Goal: Task Accomplishment & Management: Use online tool/utility

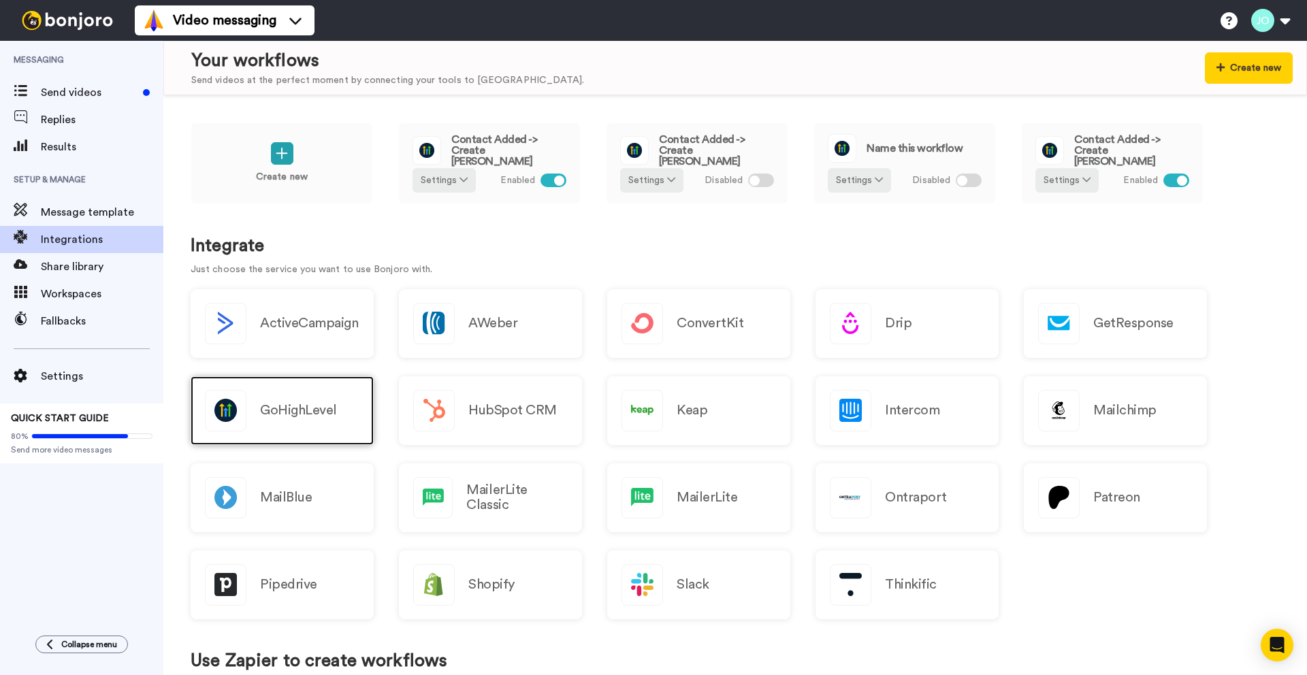
click at [308, 426] on div "GoHighLevel" at bounding box center [282, 411] width 183 height 69
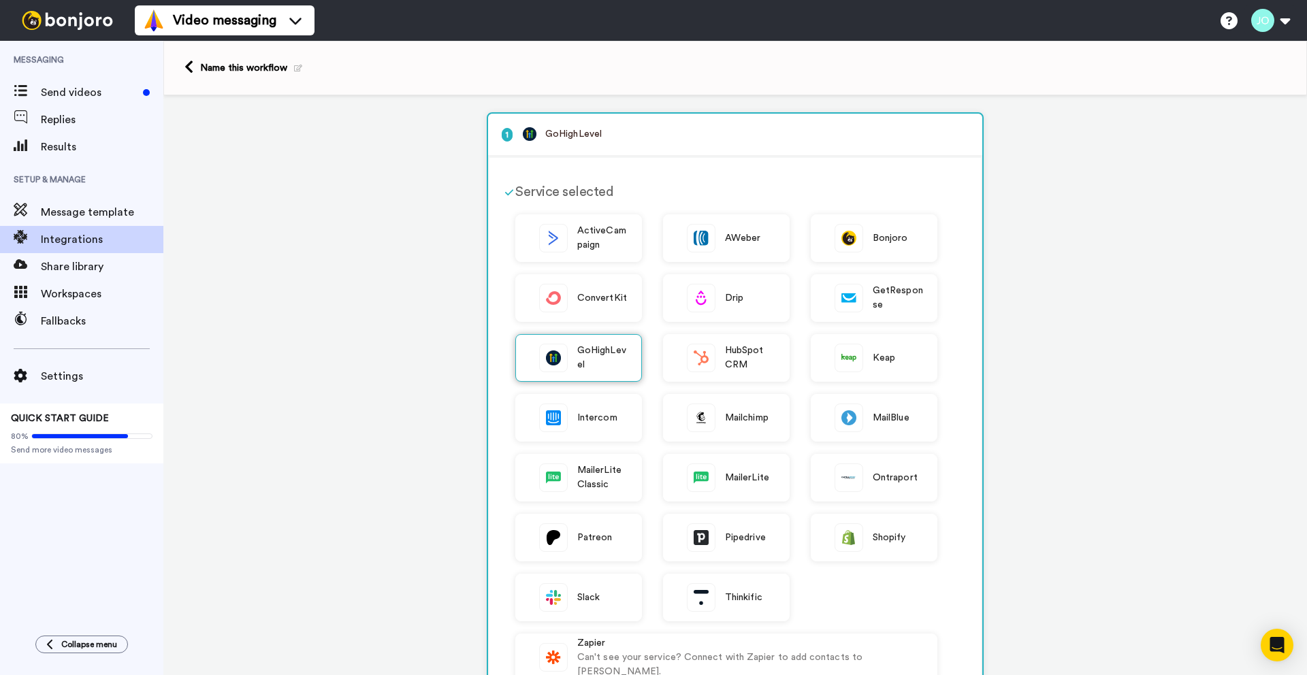
click at [562, 359] on img at bounding box center [553, 358] width 27 height 27
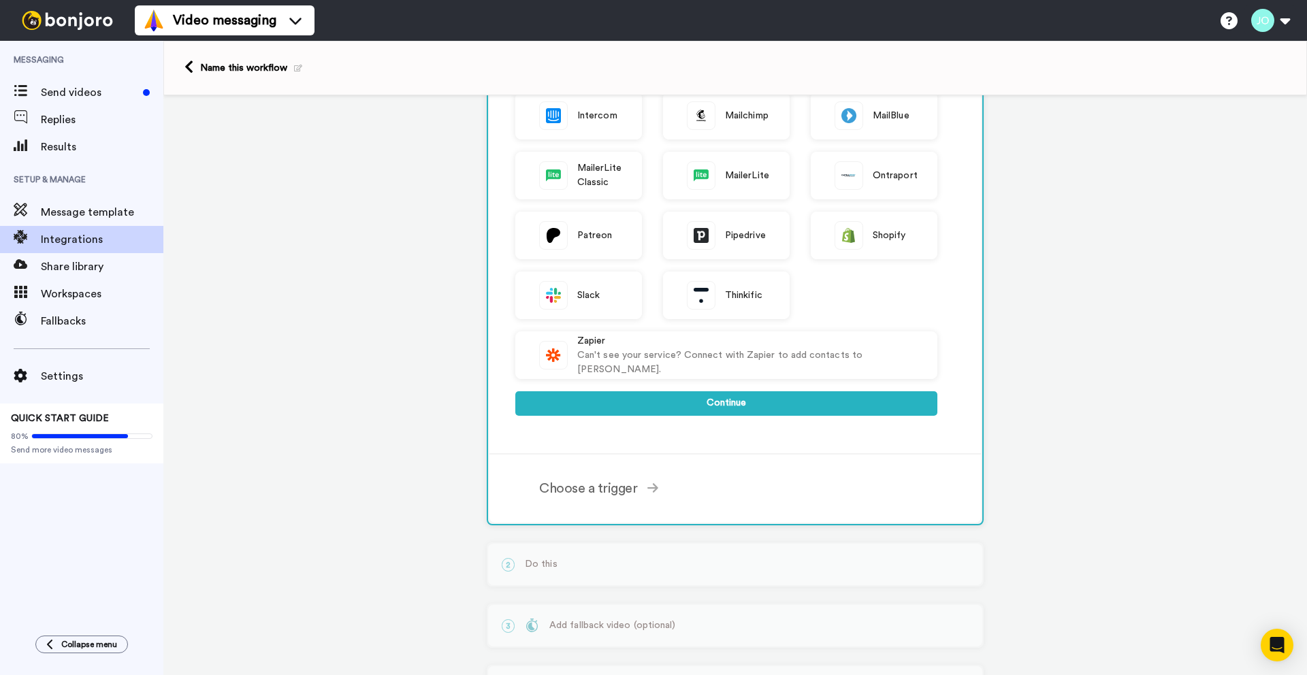
scroll to position [342, 0]
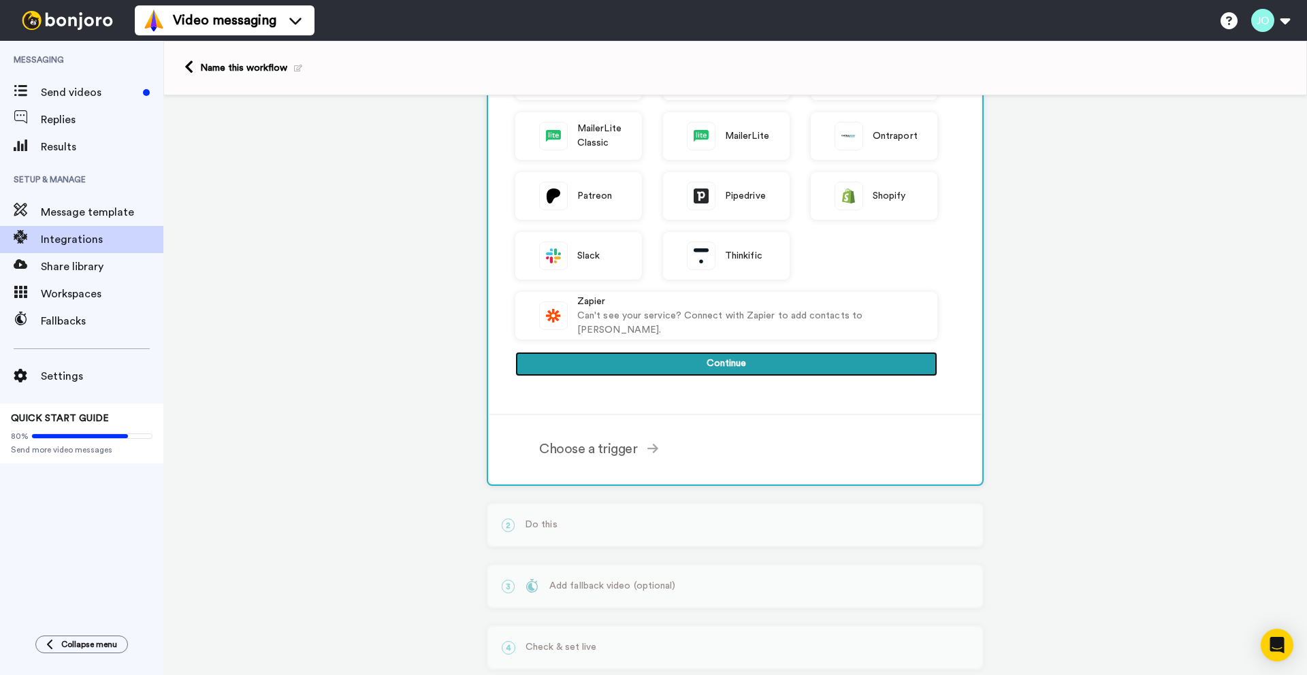
click at [784, 364] on button "Continue" at bounding box center [726, 364] width 422 height 25
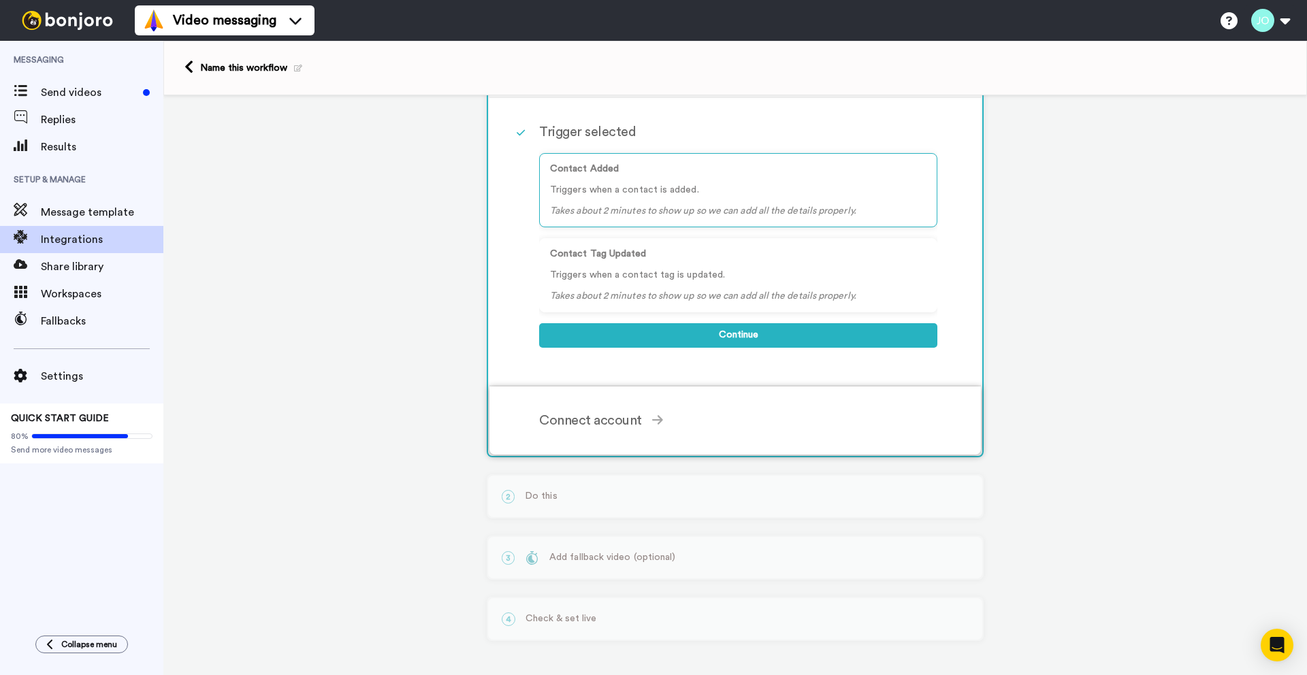
scroll to position [132, 0]
click at [769, 330] on button "Continue" at bounding box center [738, 335] width 398 height 25
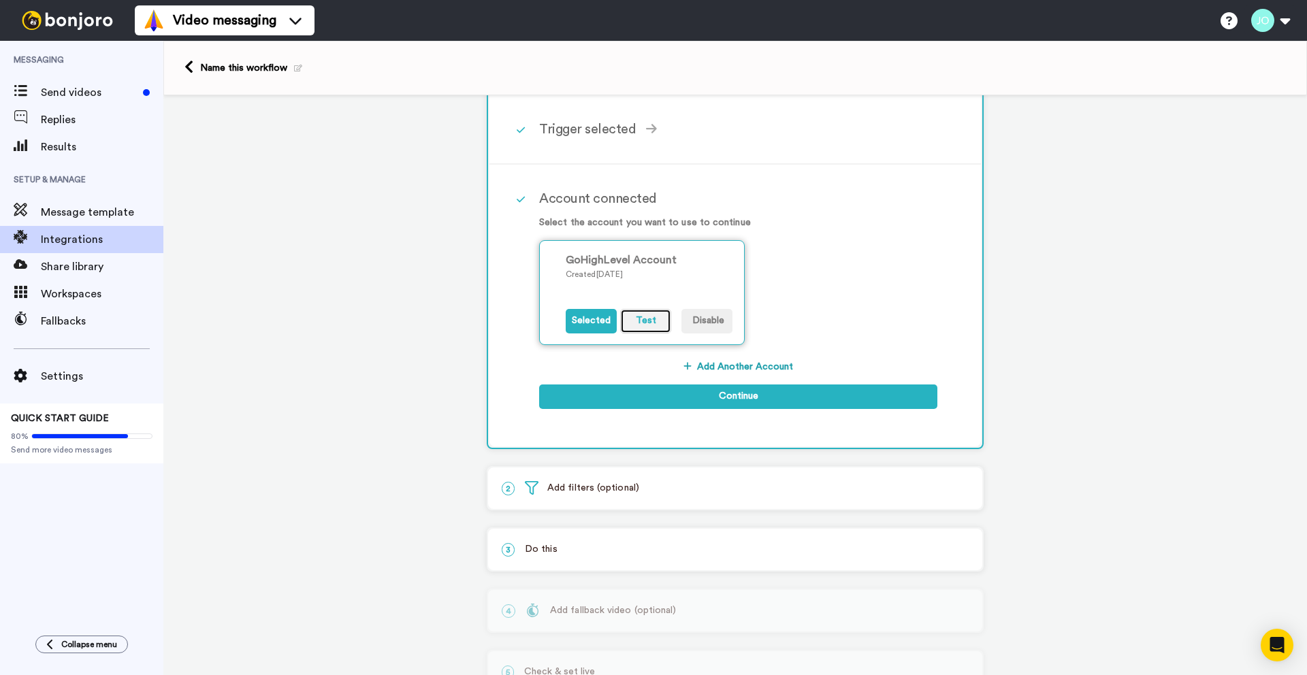
click at [643, 318] on button "Test" at bounding box center [645, 321] width 51 height 25
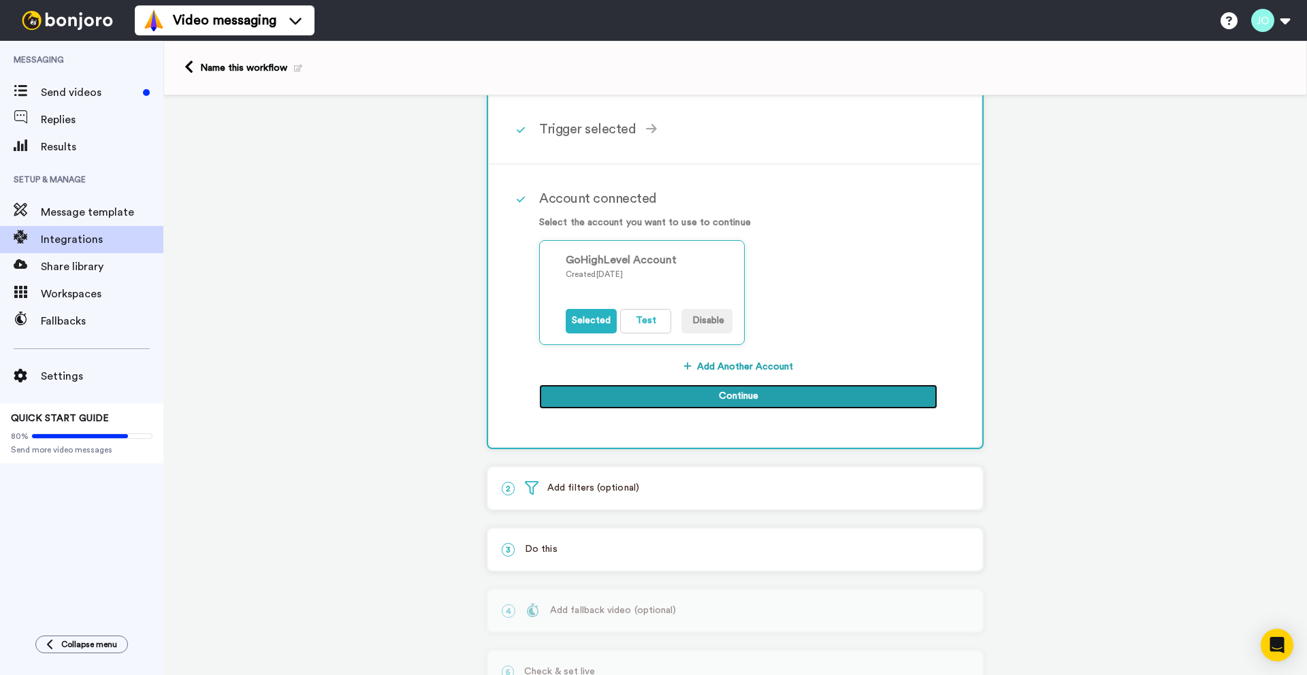
click at [684, 390] on button "Continue" at bounding box center [738, 397] width 398 height 25
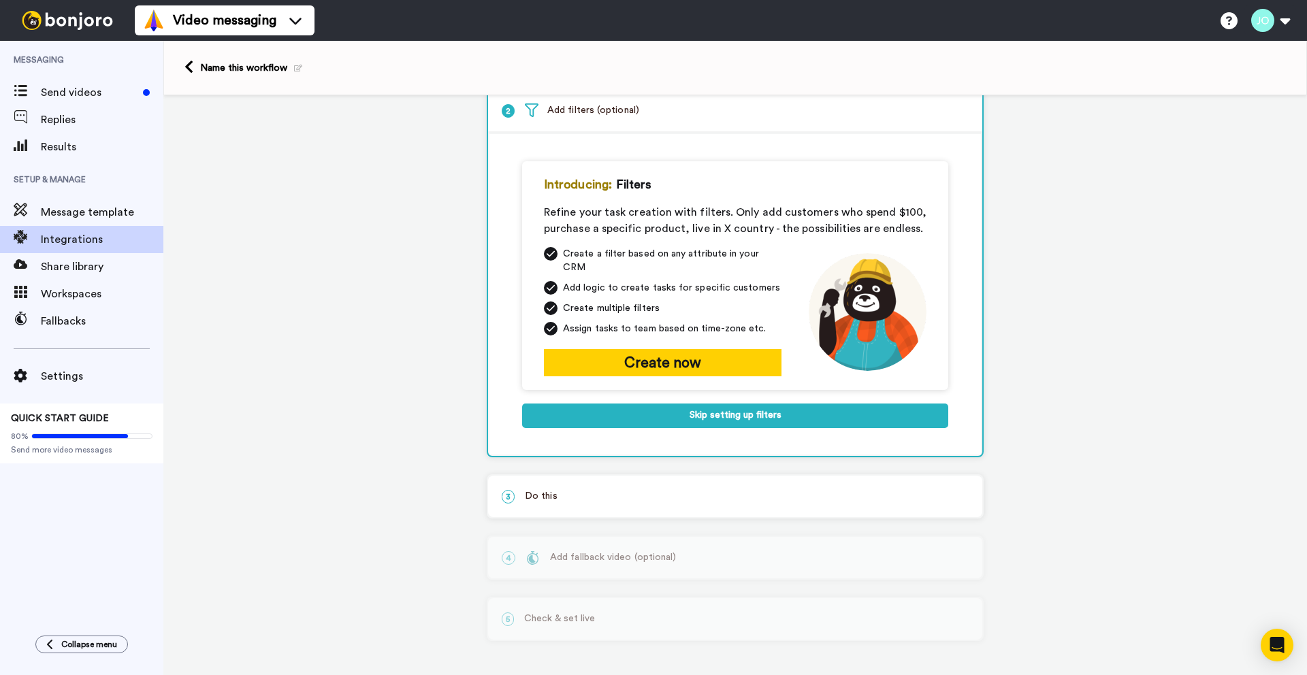
scroll to position [64, 0]
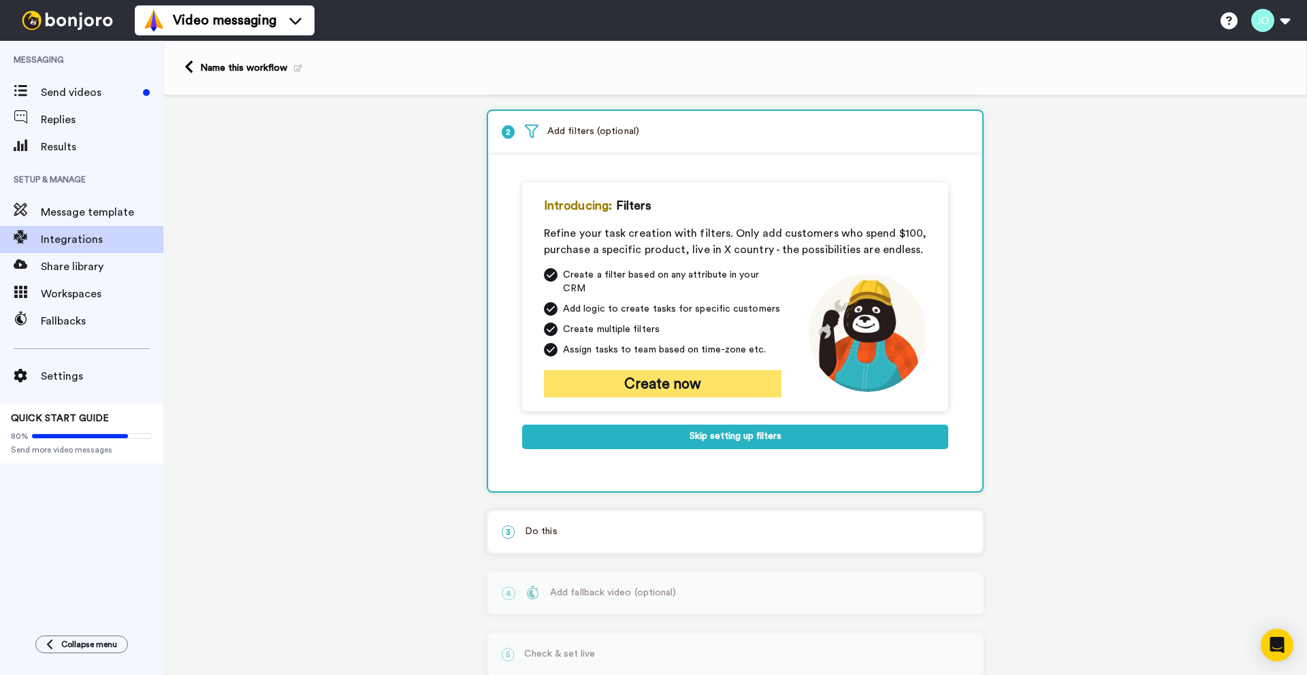
click at [746, 370] on button "Create now" at bounding box center [663, 383] width 238 height 27
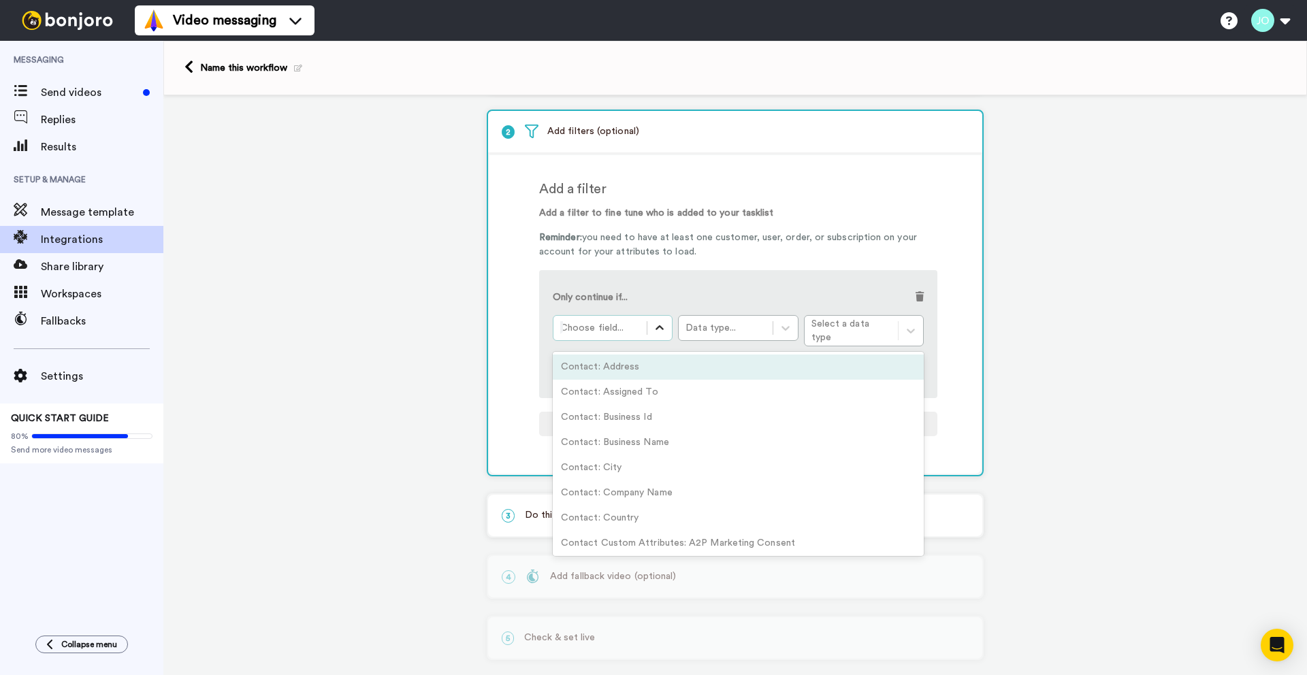
click at [655, 328] on icon at bounding box center [660, 328] width 14 height 14
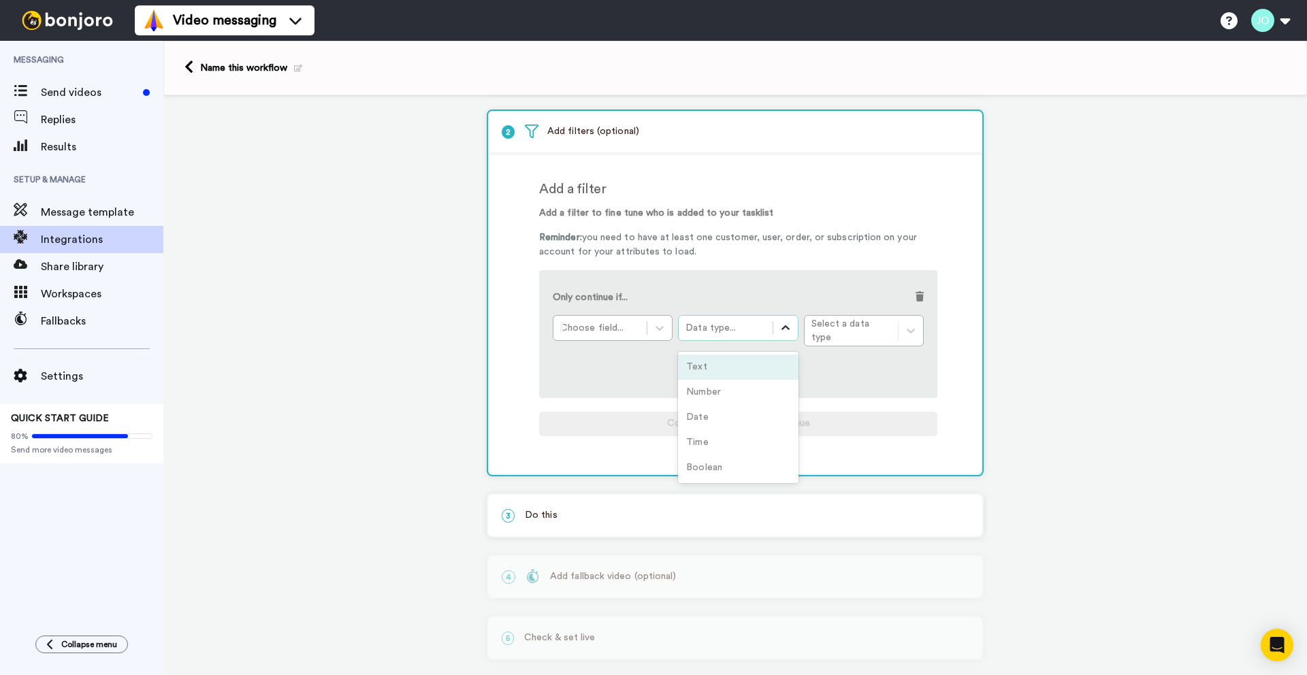
click at [788, 326] on icon at bounding box center [786, 328] width 14 height 14
click at [853, 330] on div "Choose field... option Text focused, 1 of 5. 5 results available. Use Up and Do…" at bounding box center [738, 330] width 371 height 31
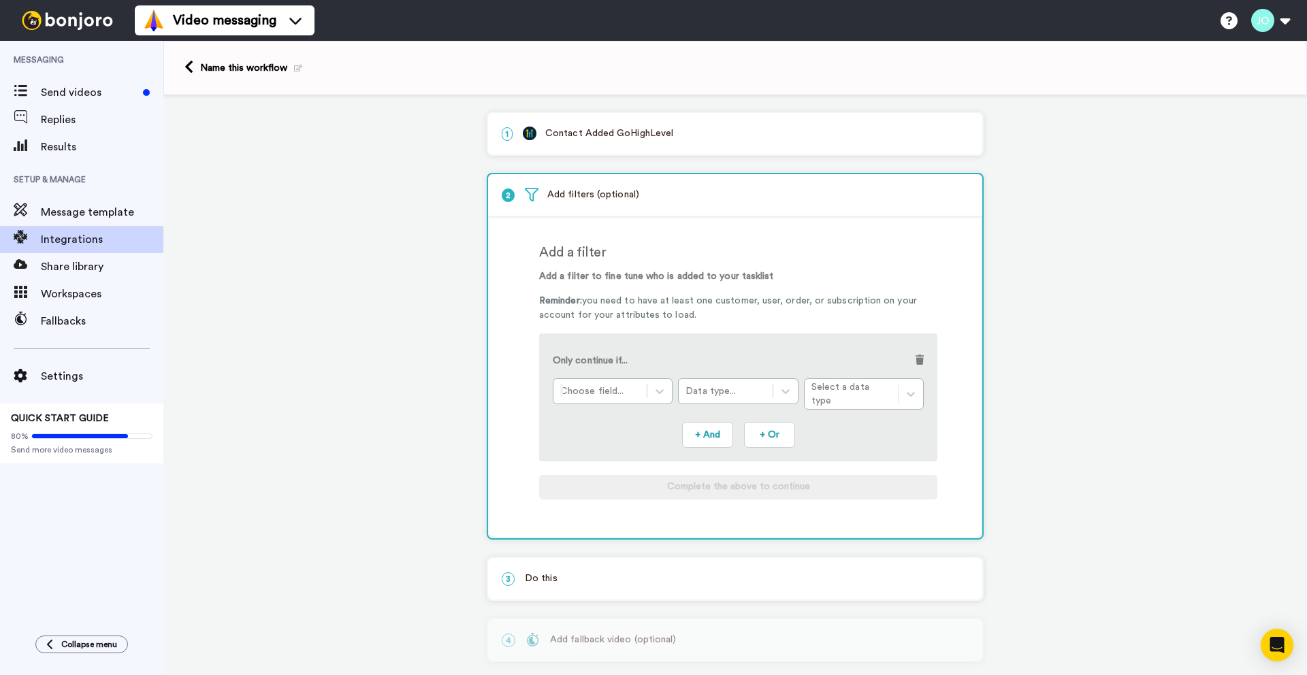
scroll to position [0, 0]
click at [81, 99] on span "Send videos" at bounding box center [89, 92] width 97 height 16
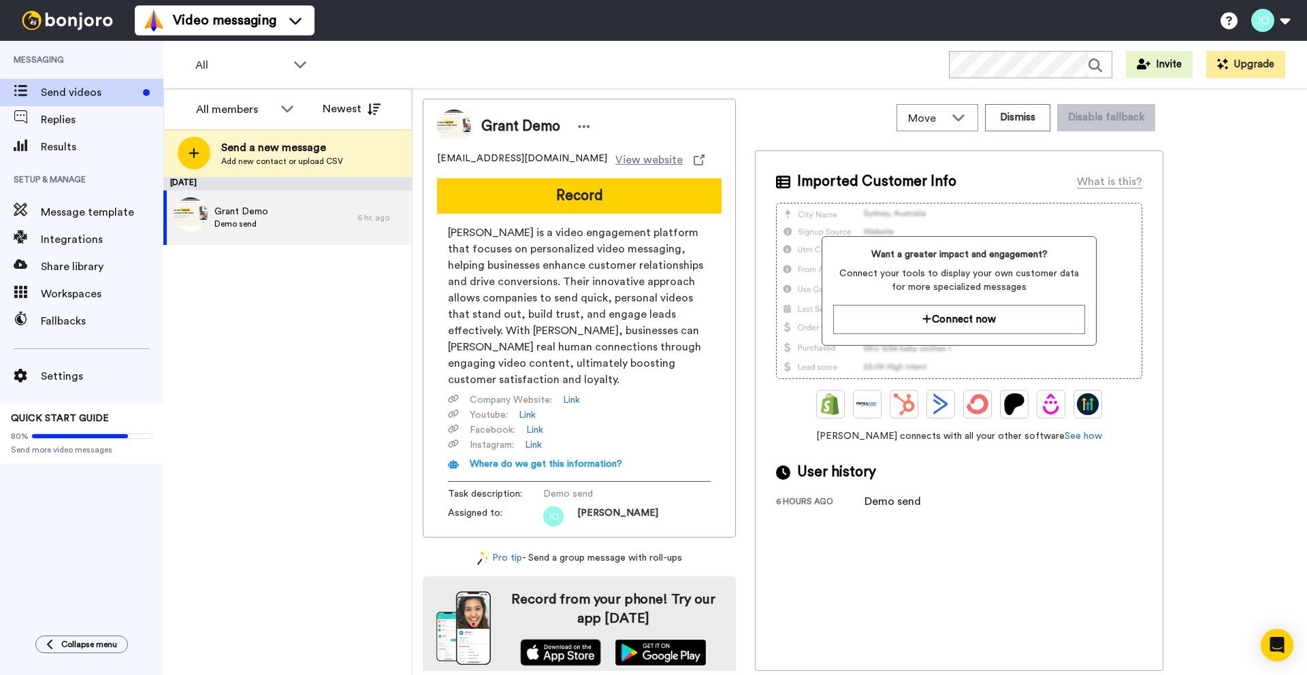
click at [645, 640] on img at bounding box center [661, 652] width 92 height 27
click at [326, 110] on button "Newest" at bounding box center [352, 108] width 78 height 27
click at [268, 107] on div "All members" at bounding box center [235, 109] width 78 height 16
click at [302, 217] on div "Grant Demo Demo send" at bounding box center [260, 218] width 194 height 54
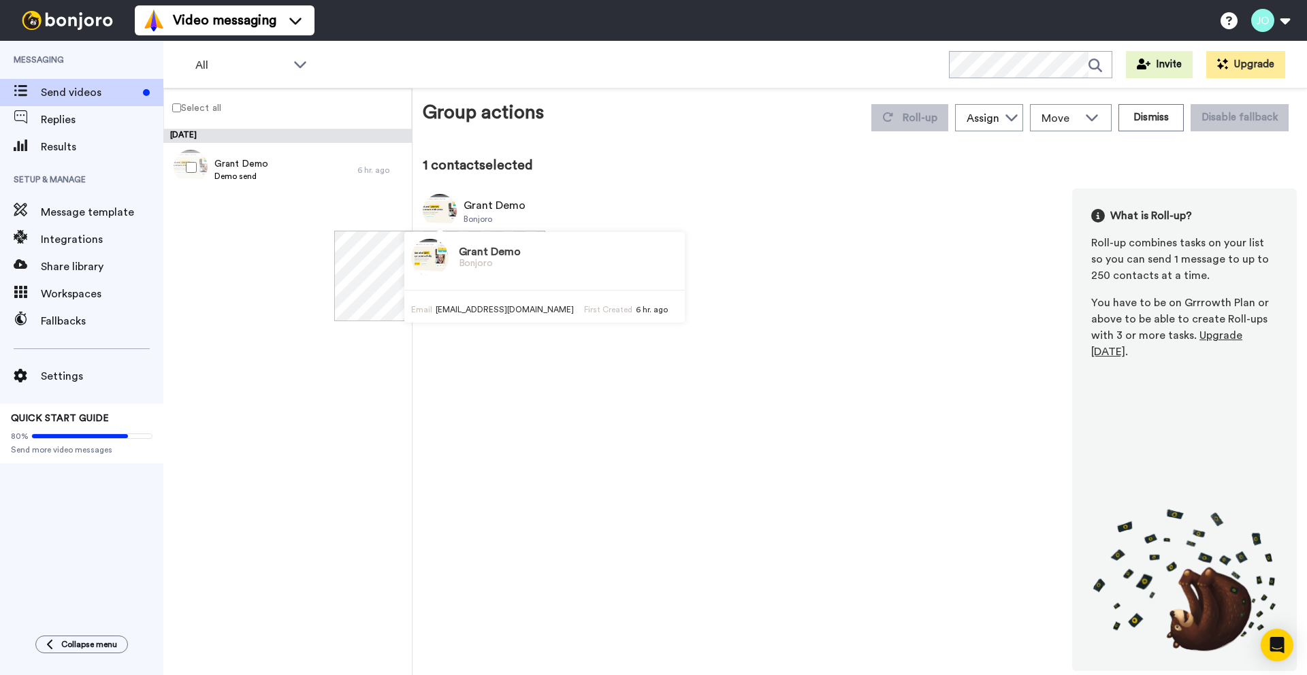
click at [414, 259] on img at bounding box center [429, 257] width 37 height 37
click at [460, 257] on h3 "Grant Demo" at bounding box center [490, 252] width 62 height 12
click at [459, 254] on h3 "Grant Demo" at bounding box center [490, 252] width 62 height 12
click at [411, 249] on img at bounding box center [429, 257] width 37 height 37
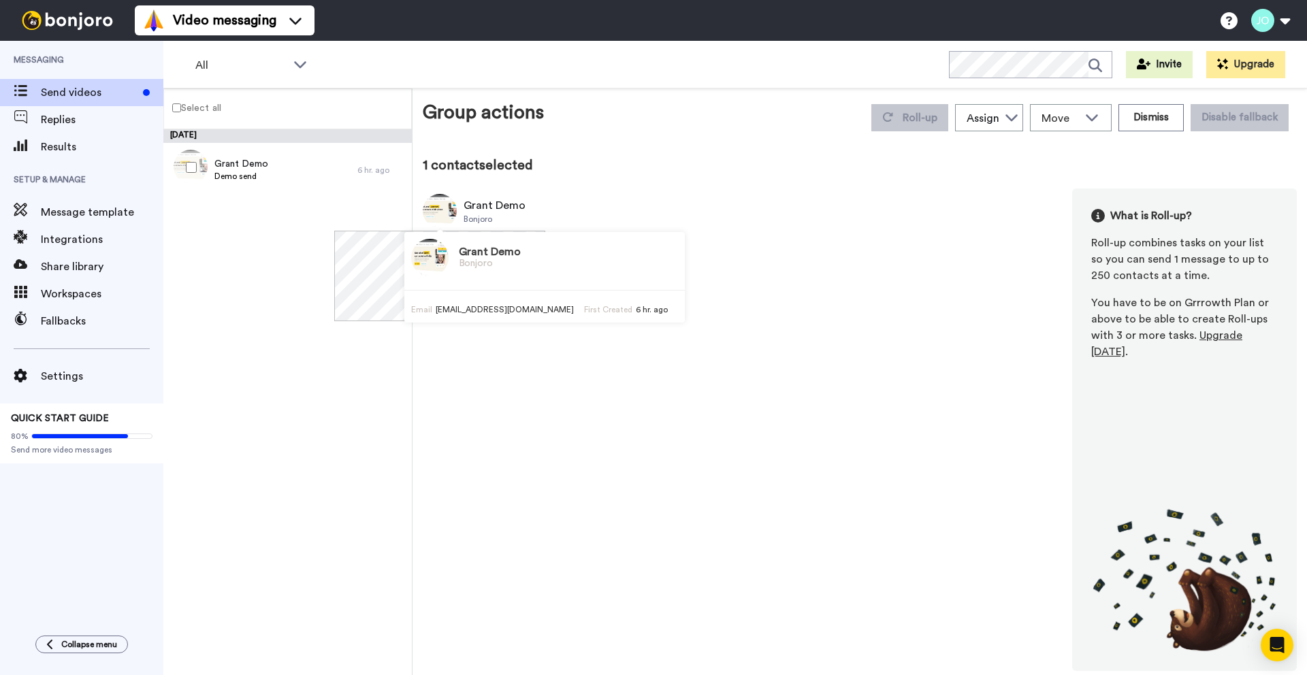
click at [411, 249] on img at bounding box center [429, 257] width 37 height 37
click at [458, 214] on div "Grant Demo Bonjoro" at bounding box center [474, 211] width 103 height 34
click at [1217, 336] on span "Upgrade today" at bounding box center [1167, 343] width 151 height 27
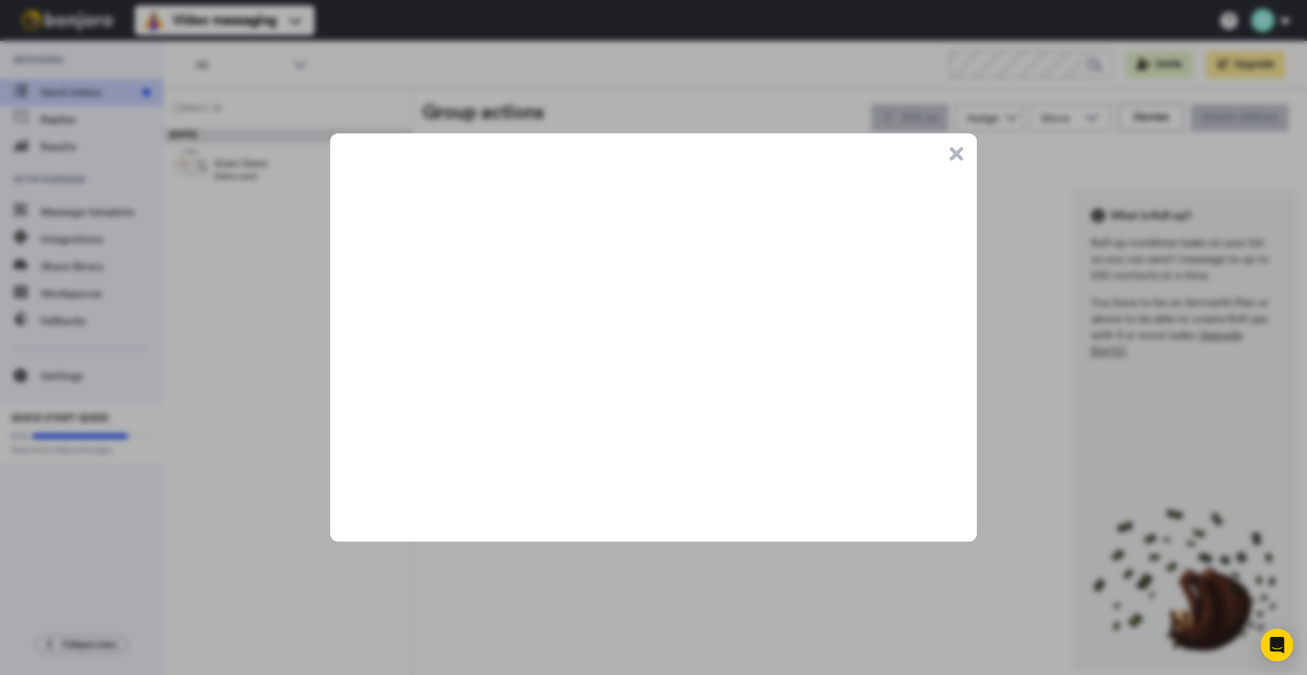
click at [951, 154] on button ".cls-1{stroke-width:0px;}" at bounding box center [957, 154] width 14 height 14
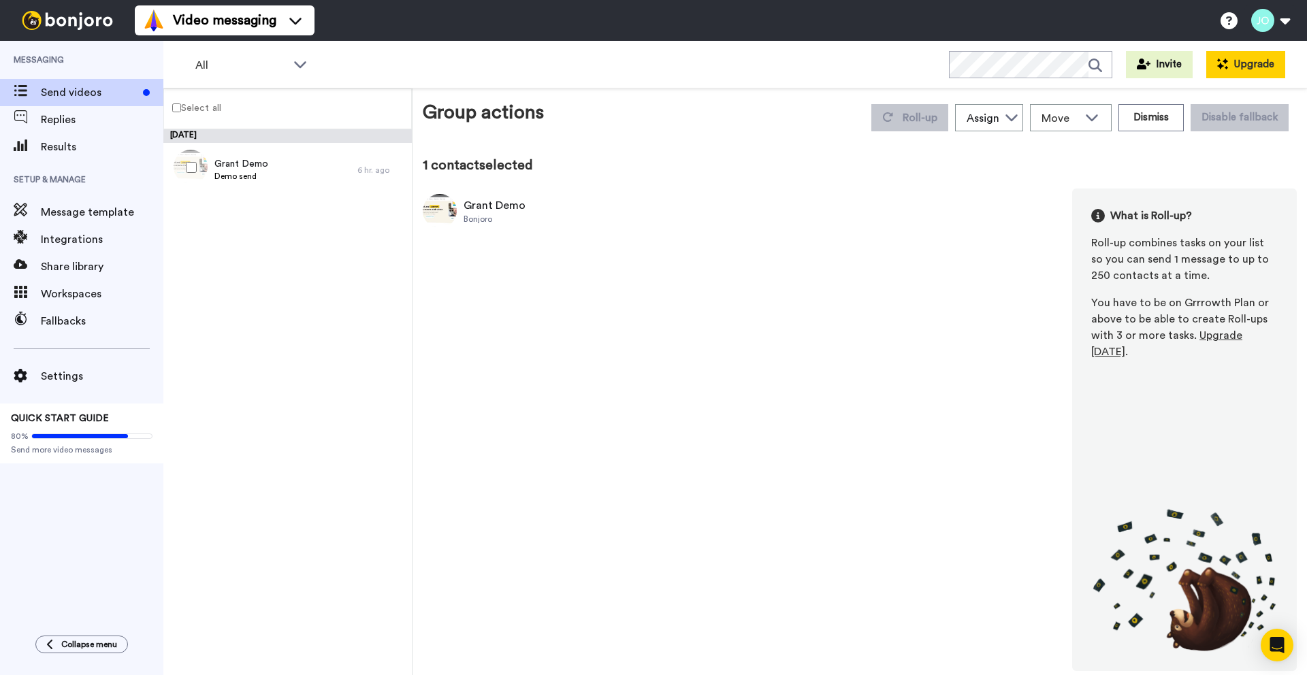
click at [1222, 69] on icon at bounding box center [1220, 66] width 7 height 7
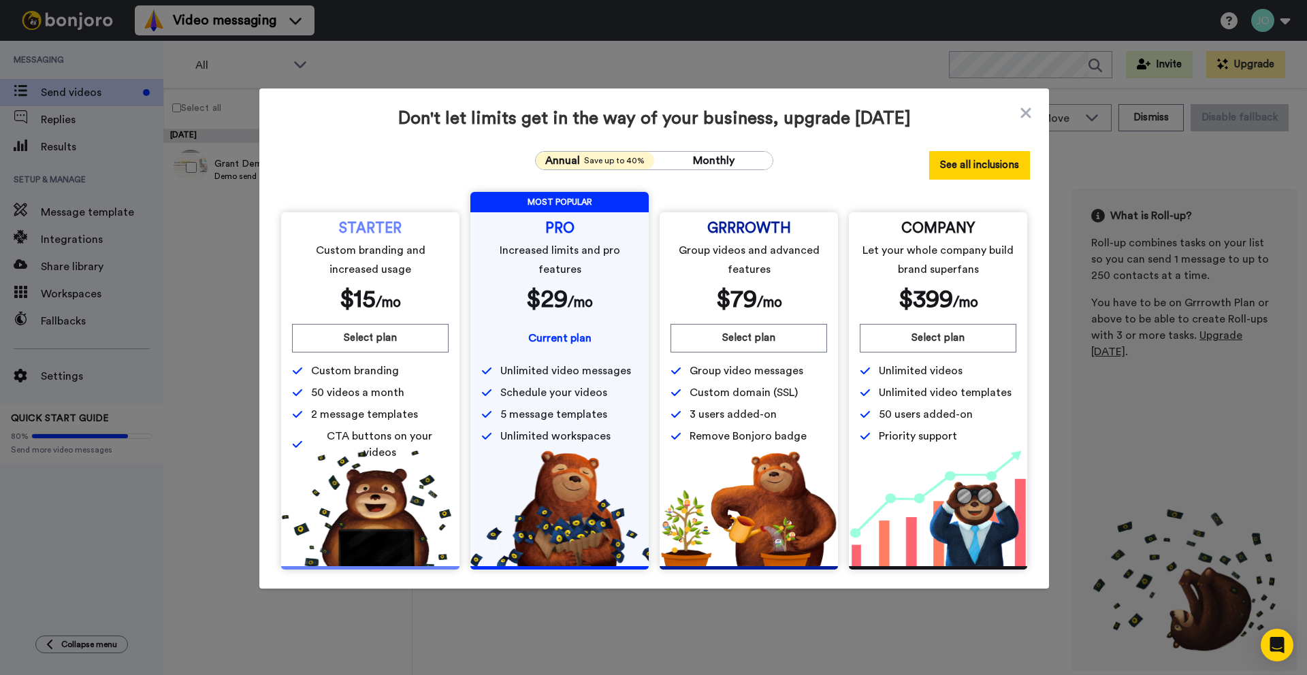
click at [977, 165] on button "See all inclusions" at bounding box center [979, 165] width 101 height 29
